Goal: Find specific page/section: Find specific page/section

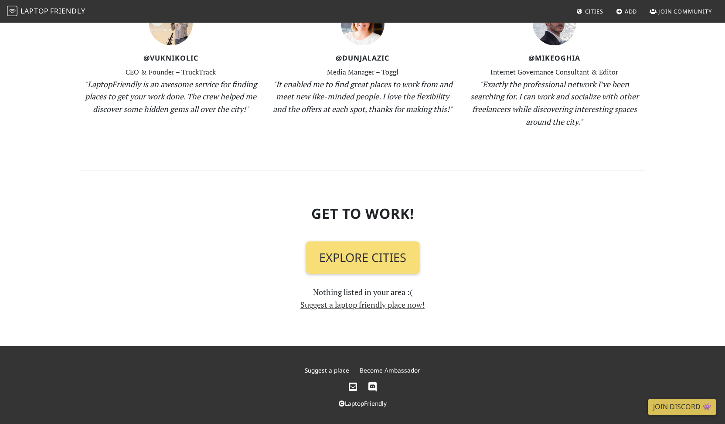
scroll to position [897, 0]
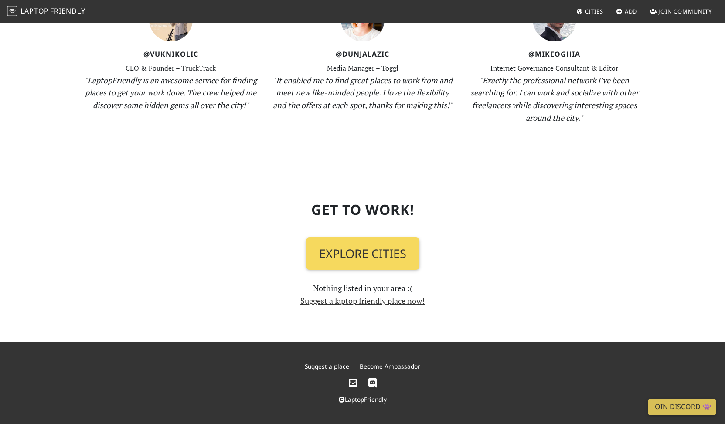
click at [347, 240] on link "Explore Cities" at bounding box center [362, 254] width 113 height 32
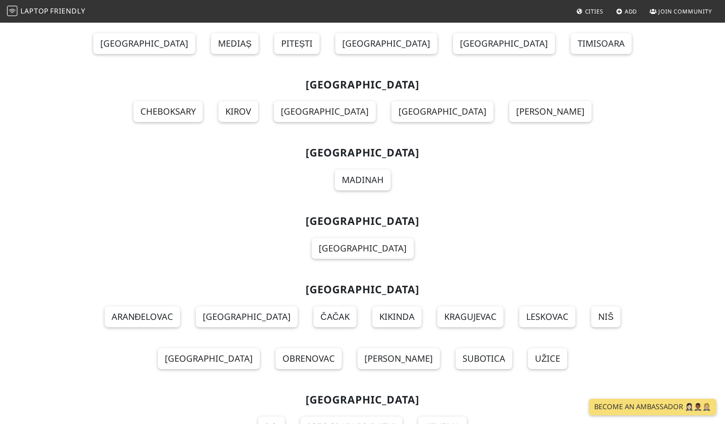
scroll to position [8175, 0]
